Goal: Transaction & Acquisition: Download file/media

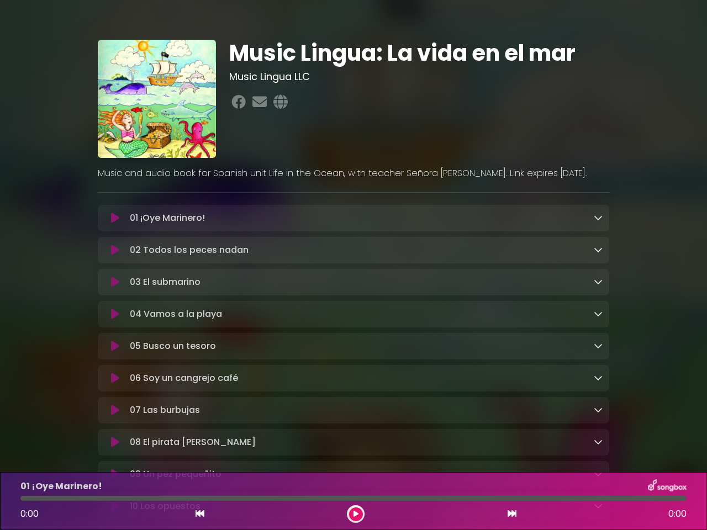
click at [115, 219] on icon at bounding box center [115, 218] width 8 height 11
click at [598, 218] on icon at bounding box center [597, 217] width 9 height 9
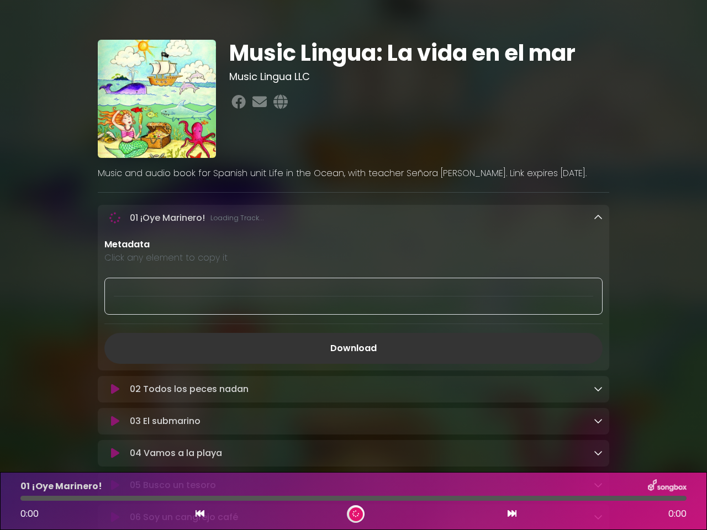
click at [115, 251] on p "Metadata" at bounding box center [353, 244] width 498 height 13
click at [598, 251] on p "Metadata" at bounding box center [353, 244] width 498 height 13
click at [115, 284] on div at bounding box center [353, 296] width 498 height 37
click at [598, 283] on div at bounding box center [353, 296] width 498 height 37
click at [115, 316] on div "Metadata Click any element to copy it Download" at bounding box center [353, 301] width 511 height 126
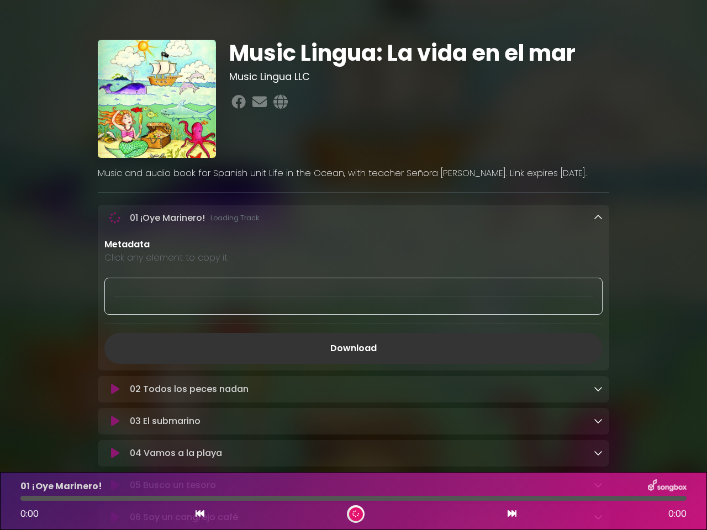
click at [598, 316] on div "Metadata Click any element to copy it Download" at bounding box center [353, 301] width 511 height 126
click at [115, 349] on link "Download" at bounding box center [353, 348] width 498 height 31
click at [598, 348] on link "Download" at bounding box center [353, 348] width 498 height 31
